Goal: Task Accomplishment & Management: Manage account settings

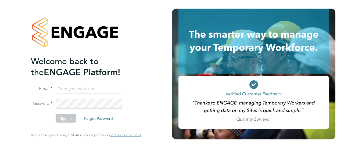
type input "wayne.harris@vistry.co.uk"
click at [64, 120] on button "Sign In" at bounding box center [66, 118] width 20 height 9
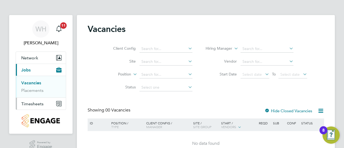
click at [28, 103] on span "Timesheets" at bounding box center [32, 103] width 22 height 5
click at [325, 66] on div "Vacancies Client Config Site Position Status Hiring Manager Vendor Start Date S…" at bounding box center [206, 91] width 258 height 152
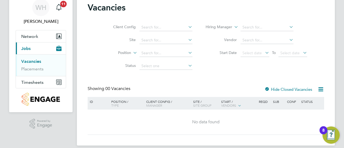
scroll to position [27, 0]
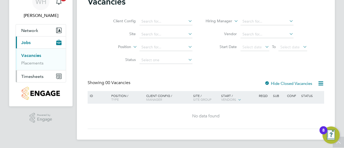
click at [31, 75] on span "Timesheets" at bounding box center [32, 76] width 22 height 5
click at [58, 76] on icon "Main navigation" at bounding box center [58, 77] width 2 height 2
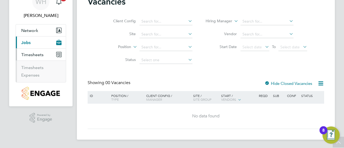
click at [30, 54] on span "Timesheets" at bounding box center [32, 54] width 22 height 5
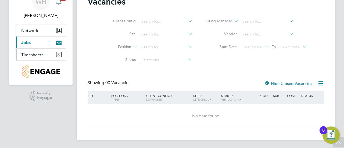
click at [30, 54] on span "Timesheets" at bounding box center [32, 54] width 22 height 5
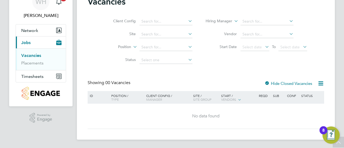
click at [325, 43] on div "Vacancies Client Config Site Position Status Hiring Manager Vendor Start Date S…" at bounding box center [206, 64] width 258 height 152
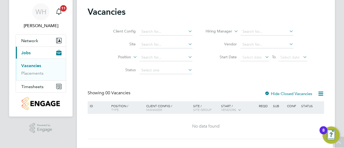
click at [325, 43] on div "Vacancies Client Config Site Position Status Hiring Manager Vendor Start Date S…" at bounding box center [206, 74] width 258 height 152
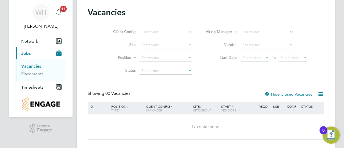
click at [325, 43] on div "Vacancies Client Config Site Position Status Hiring Manager Vendor Start Date S…" at bounding box center [206, 74] width 258 height 152
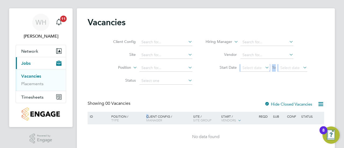
click at [325, 43] on div "Vacancies Client Config Site Position Status Hiring Manager Vendor Start Date S…" at bounding box center [206, 84] width 258 height 152
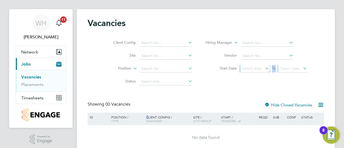
click at [325, 43] on div "Vacancies Client Config Site Position Status Hiring Manager Vendor Start Date S…" at bounding box center [206, 85] width 258 height 152
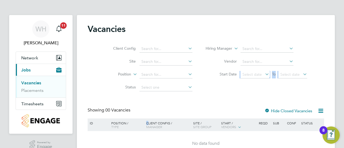
scroll to position [0, 0]
click at [325, 43] on div "Vacancies Client Config Site Position Status Hiring Manager Vendor Start Date S…" at bounding box center [206, 91] width 258 height 152
click at [29, 104] on span "Timesheets" at bounding box center [32, 103] width 22 height 5
click at [30, 96] on link "Timesheets" at bounding box center [32, 95] width 22 height 5
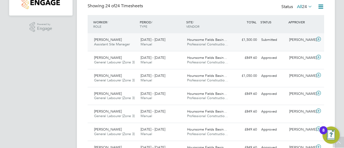
click at [118, 43] on span "Assistant Site Manager" at bounding box center [112, 44] width 36 height 5
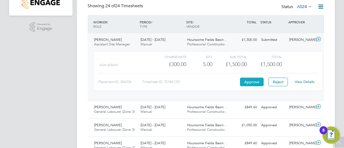
click at [252, 84] on button "Approve" at bounding box center [252, 82] width 24 height 9
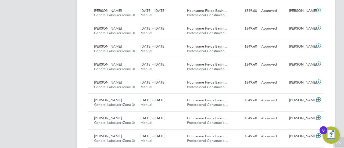
scroll to position [280, 0]
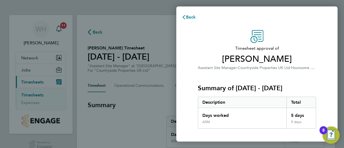
click at [317, 78] on div "Timesheet approval of [PERSON_NAME] Assistant Site Manager · Countryside Proper…" at bounding box center [257, 129] width 131 height 199
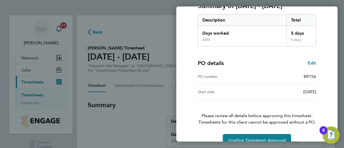
scroll to position [94, 0]
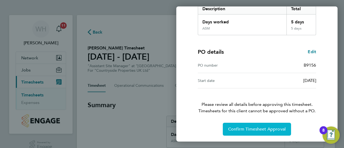
click at [247, 129] on span "Confirm Timesheet Approval" at bounding box center [257, 129] width 58 height 5
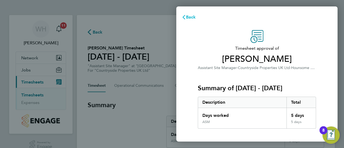
click at [190, 16] on span "Back" at bounding box center [191, 17] width 10 height 5
click at [190, 17] on span "Back" at bounding box center [191, 17] width 10 height 5
